Goal: Task Accomplishment & Management: Complete application form

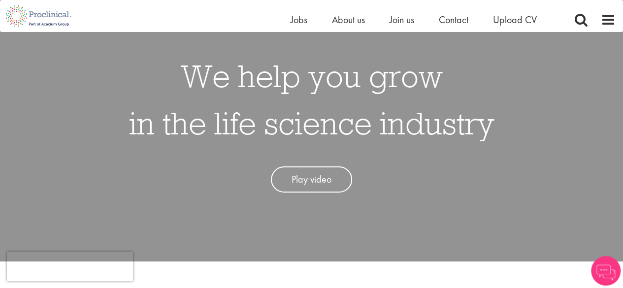
scroll to position [59, 0]
click at [531, 9] on div "Home Jobs About us Join us Contact Upload CV" at bounding box center [308, 16] width 616 height 32
click at [527, 21] on span "Upload CV" at bounding box center [515, 19] width 44 height 13
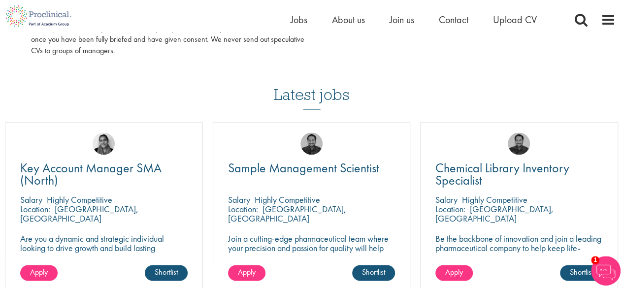
scroll to position [629, 0]
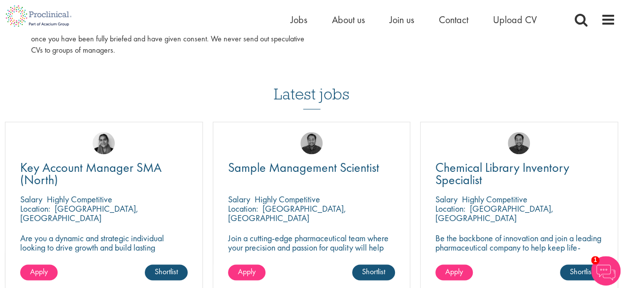
click at [617, 269] on img at bounding box center [606, 271] width 30 height 30
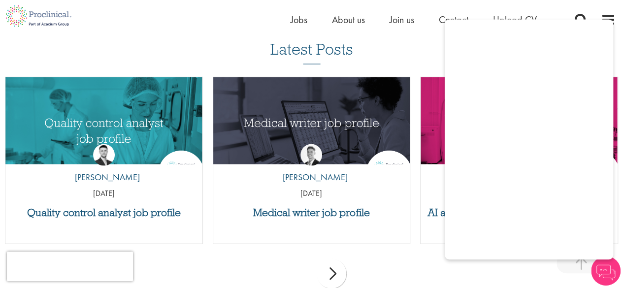
scroll to position [1025, 0]
